Goal: Unclear

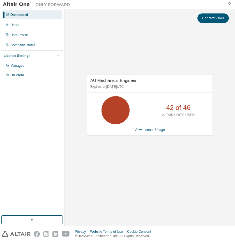
click at [125, 179] on div "AU Mechanical Engineer Expires on [DATE] UTC 42 of 46 ALTAIR UNITS USED View Li…" at bounding box center [149, 107] width 165 height 157
